Goal: Task Accomplishment & Management: Use online tool/utility

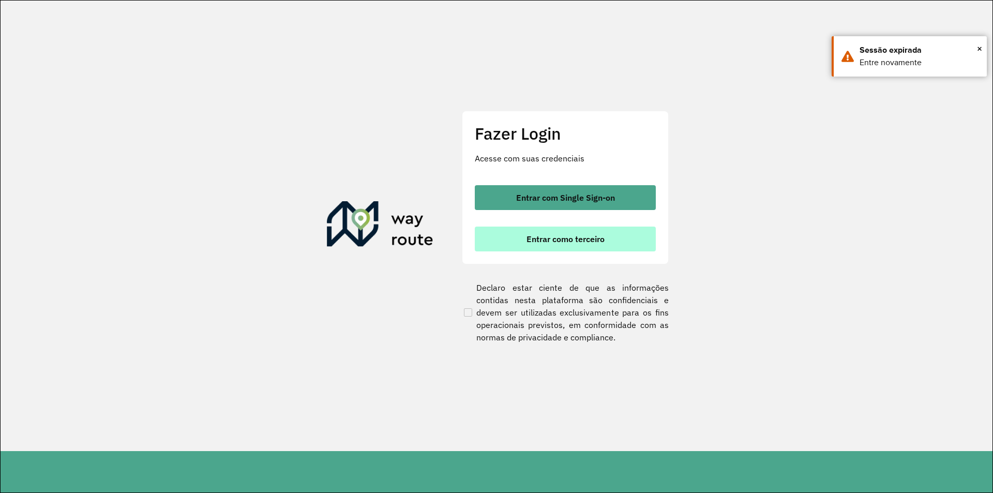
click at [609, 238] on button "Entrar como terceiro" at bounding box center [565, 239] width 181 height 25
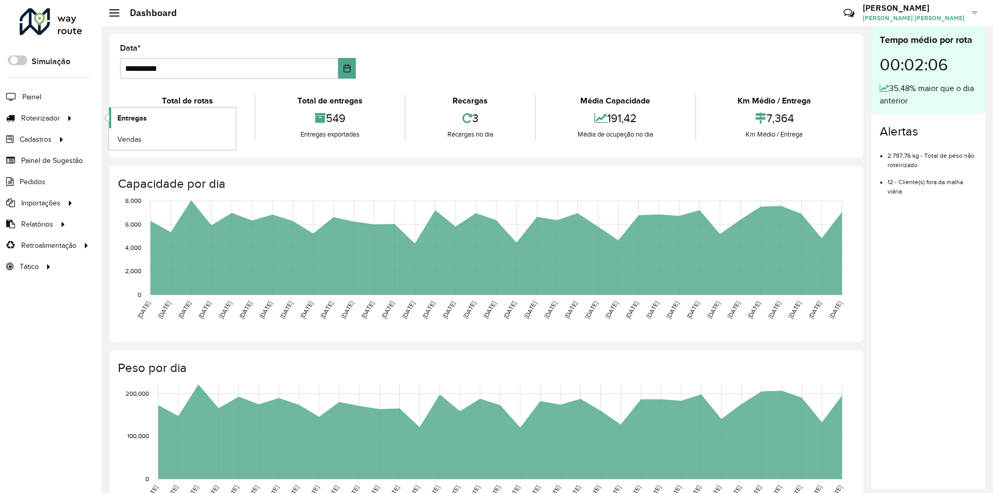
click at [137, 120] on span "Entregas" at bounding box center [131, 118] width 29 height 11
click at [64, 118] on div at bounding box center [70, 118] width 16 height 11
click at [167, 110] on link "Entregas" at bounding box center [172, 118] width 127 height 21
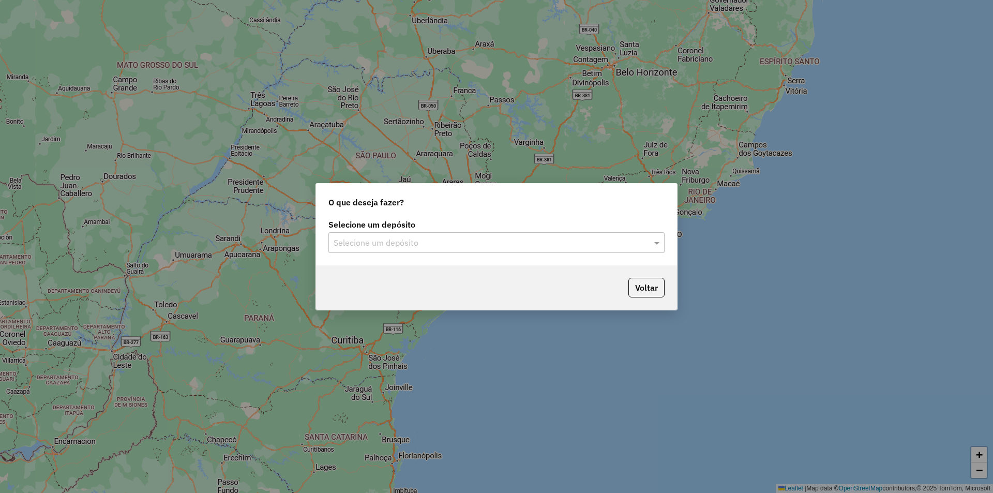
click at [509, 249] on div "Selecione um depósito" at bounding box center [497, 242] width 336 height 21
click at [527, 275] on div "Farid - Cachoeiro" at bounding box center [496, 273] width 335 height 18
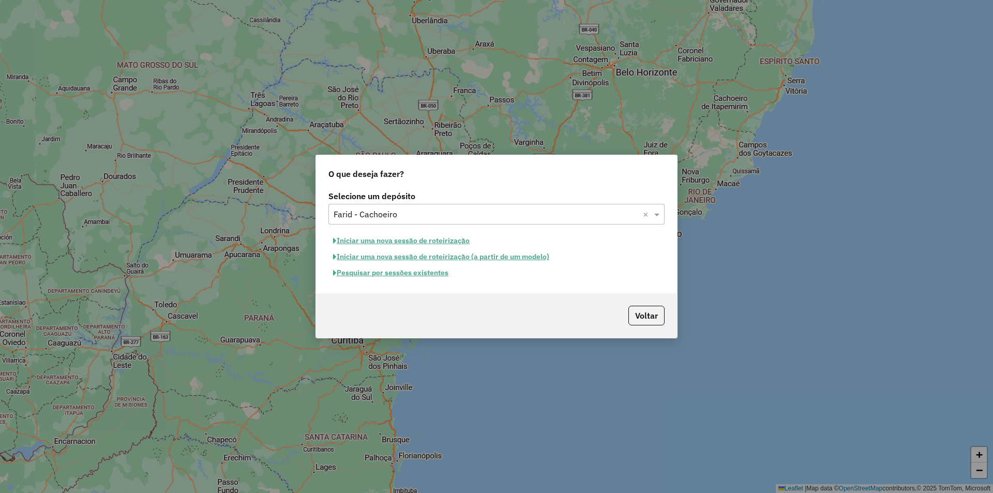
click at [404, 277] on button "Pesquisar por sessões existentes" at bounding box center [391, 273] width 125 height 16
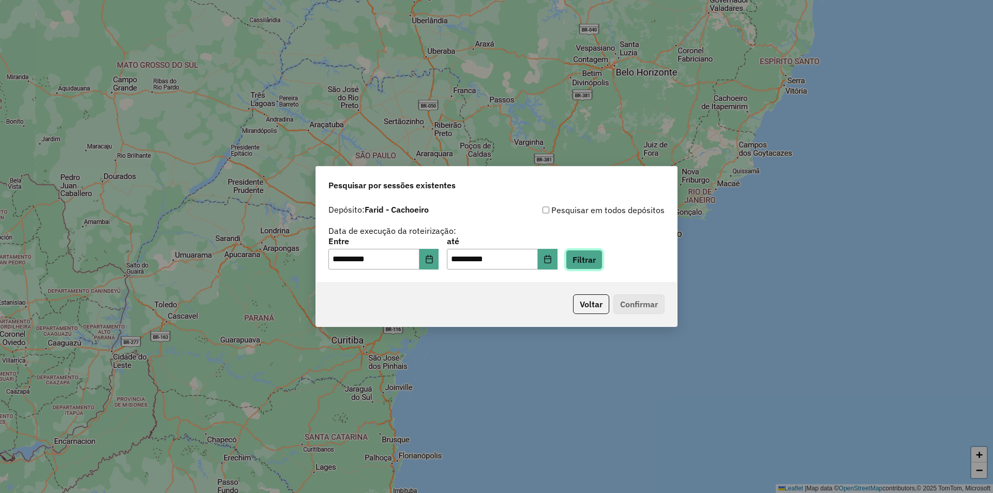
click at [602, 264] on button "Filtrar" at bounding box center [584, 260] width 37 height 20
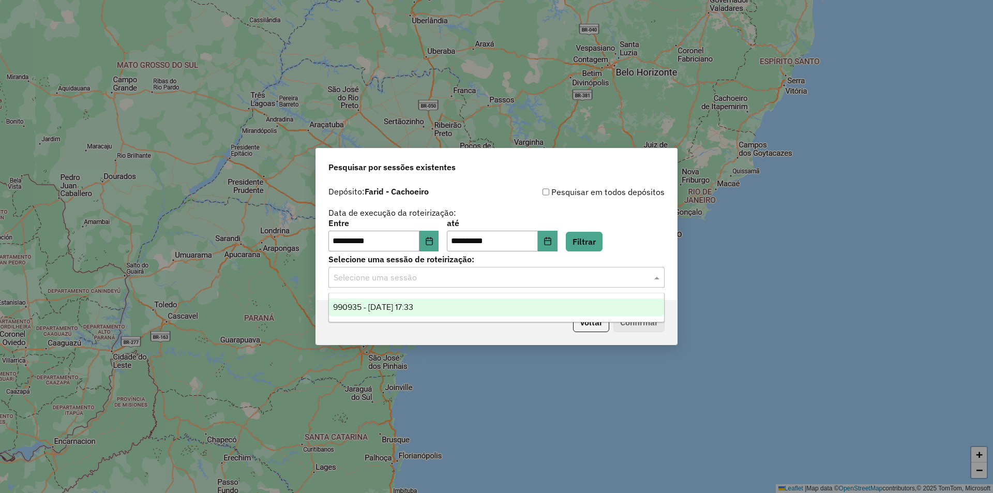
click at [634, 279] on input "text" at bounding box center [486, 278] width 305 height 12
click at [571, 309] on div "990935 - 19/08/2025 17:33" at bounding box center [496, 308] width 335 height 18
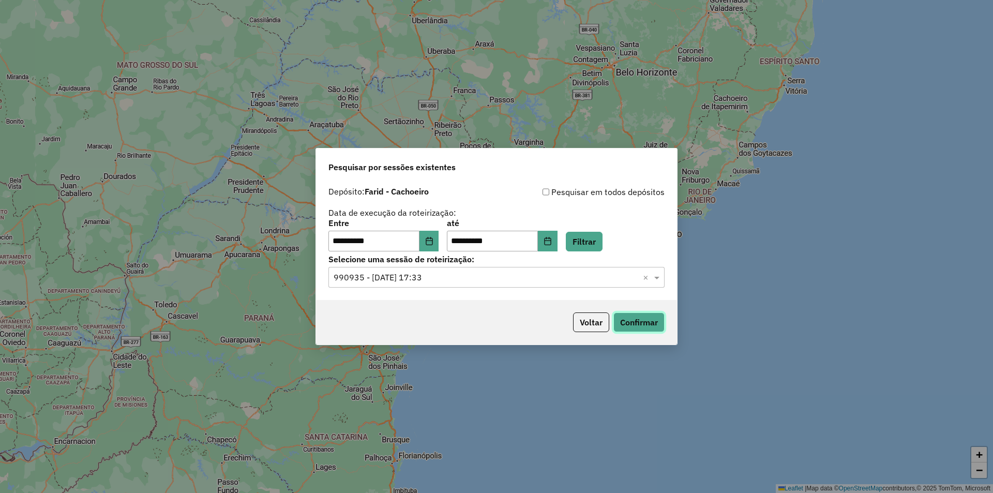
click at [657, 320] on button "Confirmar" at bounding box center [639, 323] width 51 height 20
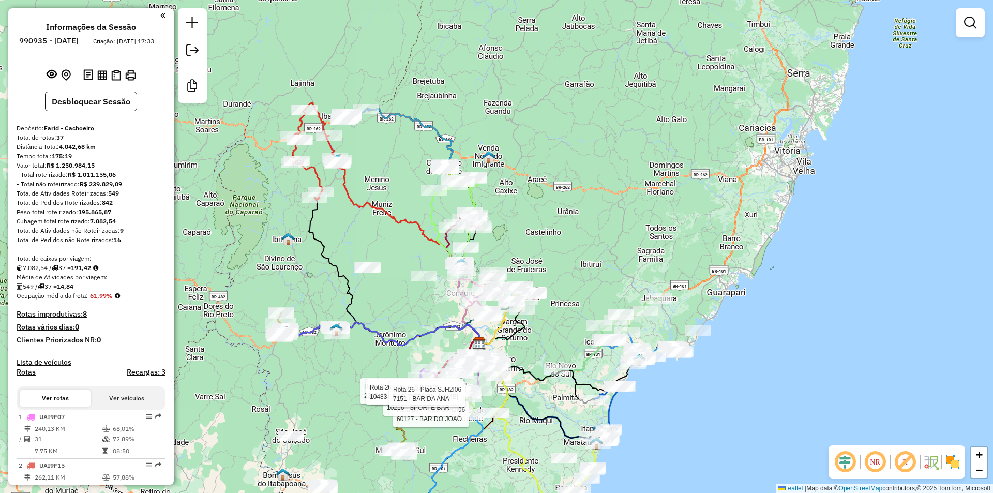
drag, startPoint x: 400, startPoint y: 368, endPoint x: 342, endPoint y: 368, distance: 58.5
click at [342, 368] on div "Rota 26 - Placa SJH2I06 60127 - BAR DO JOAO Rota 26 - Placa SJH2I06 10216 - SPO…" at bounding box center [496, 246] width 993 height 493
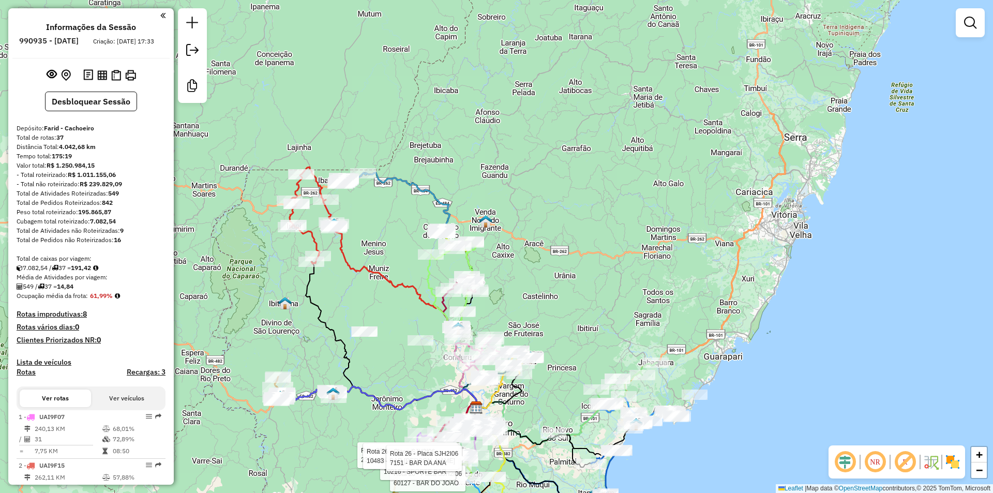
drag, startPoint x: 308, startPoint y: 363, endPoint x: 280, endPoint y: 444, distance: 86.6
click at [293, 452] on div "Rota 26 - Placa SJH2I06 60127 - BAR DO JOAO Rota 26 - Placa SJH2I06 10216 - SPO…" at bounding box center [496, 246] width 993 height 493
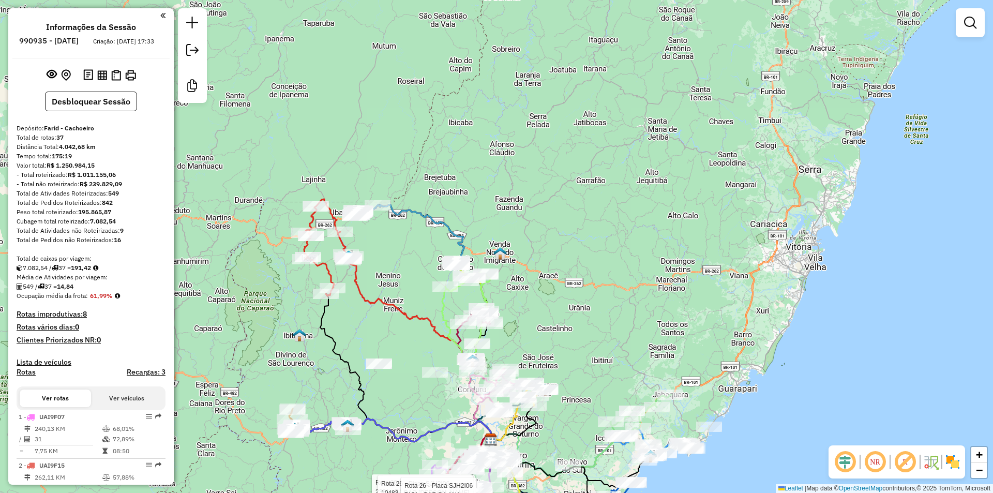
drag, startPoint x: 324, startPoint y: 320, endPoint x: 352, endPoint y: 332, distance: 30.2
click at [352, 332] on div "Rota 26 - Placa SJH2I06 60127 - BAR DO JOAO Rota 26 - Placa SJH2I06 10216 - SPO…" at bounding box center [496, 246] width 993 height 493
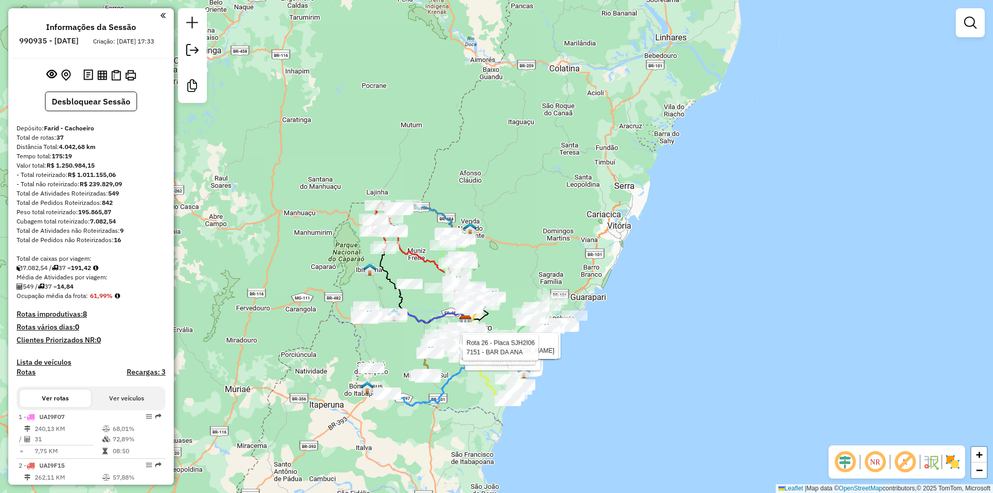
drag, startPoint x: 423, startPoint y: 318, endPoint x: 396, endPoint y: 263, distance: 61.1
click at [396, 263] on div "Rota 26 - Placa SJH2I06 60127 - BAR DO JOAO Rota 26 - Placa SJH2I06 10216 - SPO…" at bounding box center [496, 246] width 993 height 493
